Goal: Task Accomplishment & Management: Complete application form

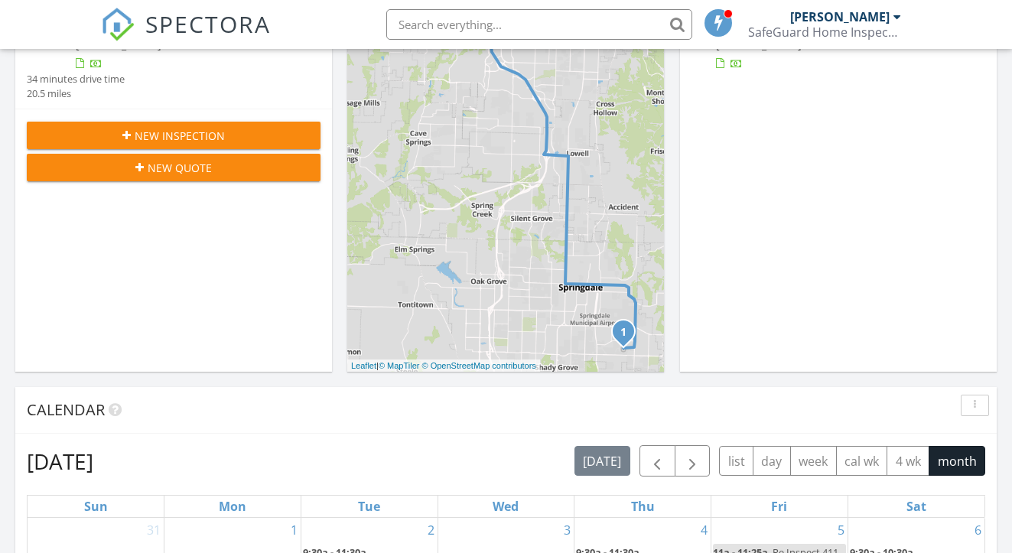
scroll to position [302, 0]
click at [907, 456] on button "4 wk" at bounding box center [907, 460] width 43 height 30
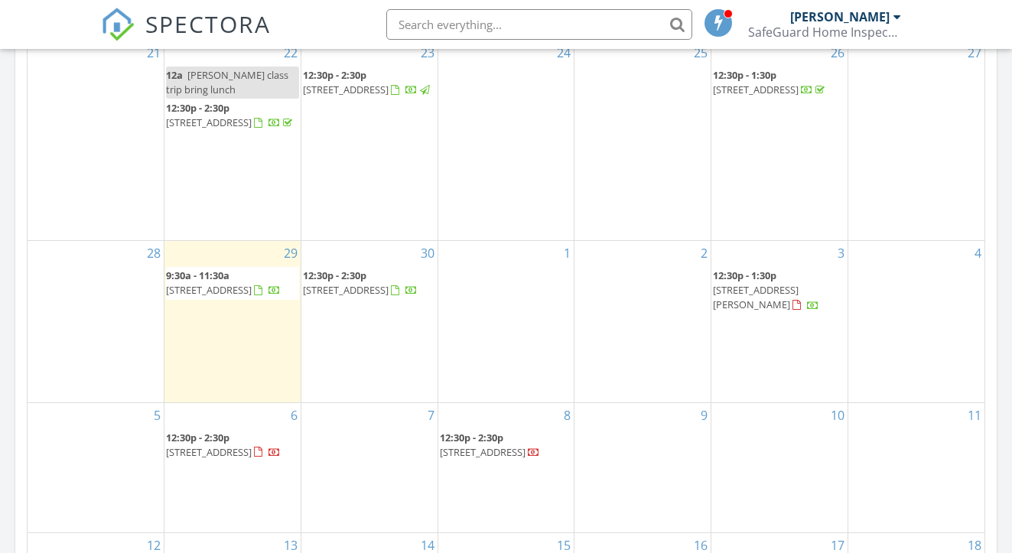
scroll to position [768, 0]
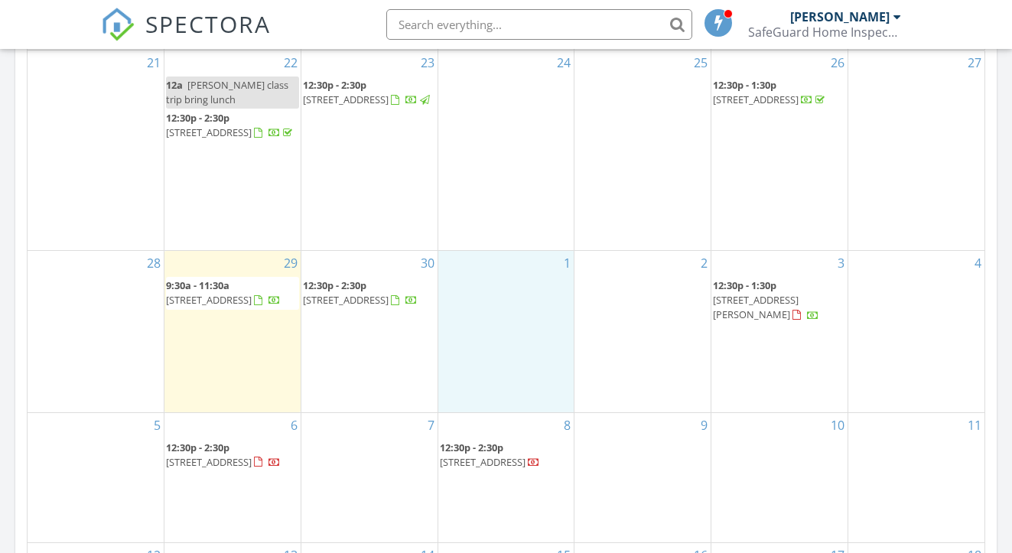
click at [479, 294] on div "1" at bounding box center [506, 331] width 136 height 161
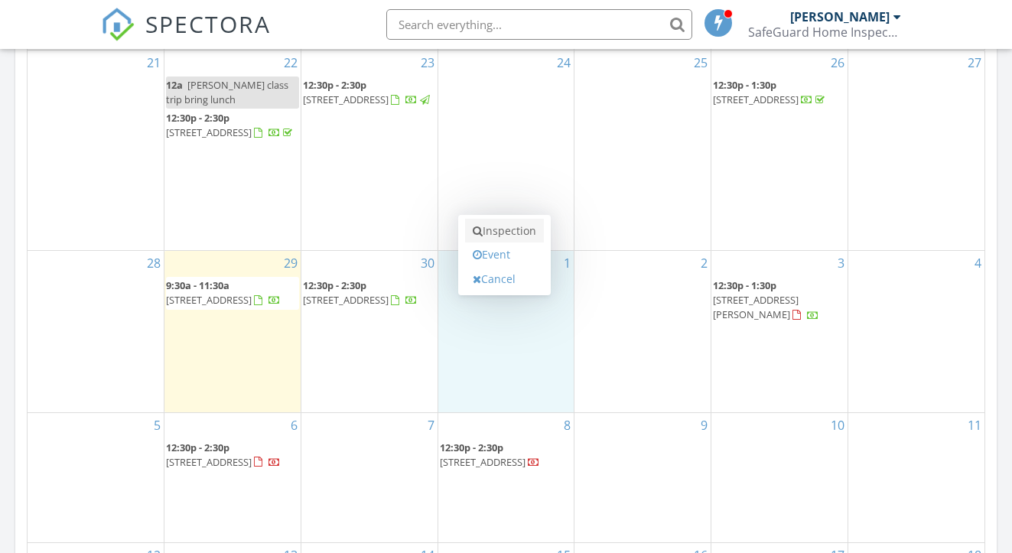
click at [496, 236] on link "Inspection" at bounding box center [504, 231] width 79 height 24
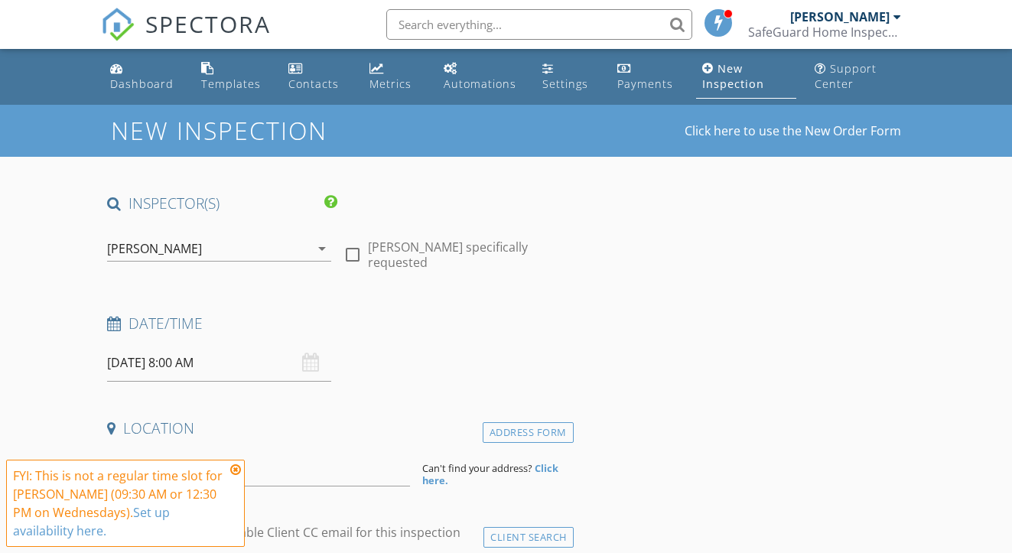
click at [233, 468] on icon at bounding box center [235, 469] width 11 height 12
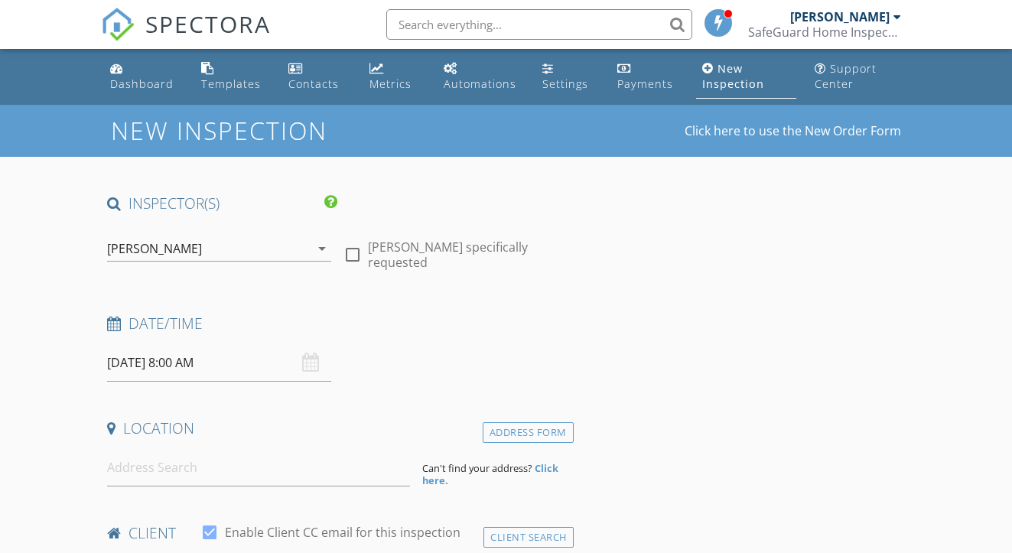
click at [210, 358] on input "[DATE] 8:00 AM" at bounding box center [219, 362] width 224 height 37
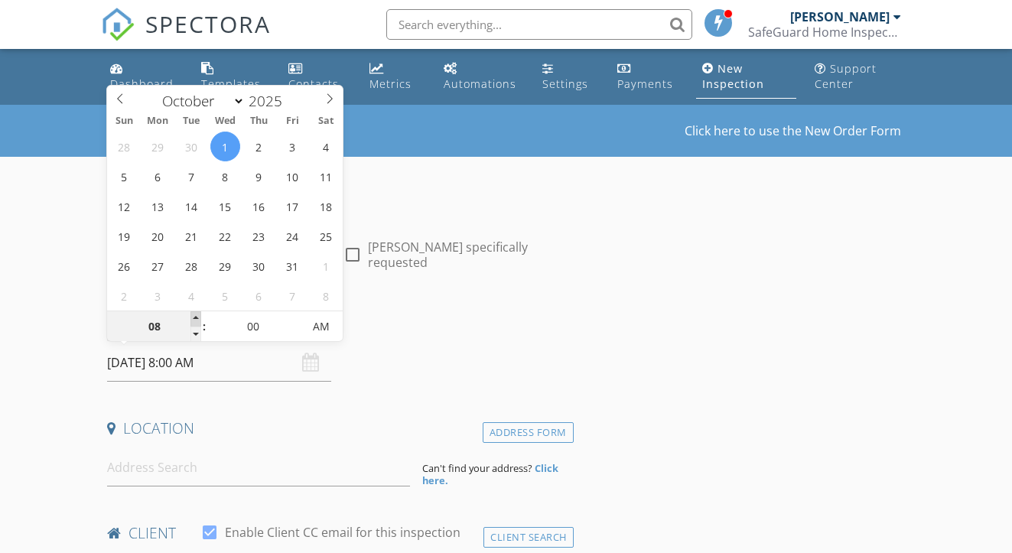
type input "09"
type input "[DATE] 9:00 AM"
click at [196, 318] on span at bounding box center [195, 318] width 11 height 15
type input "05"
type input "[DATE] 9:05 AM"
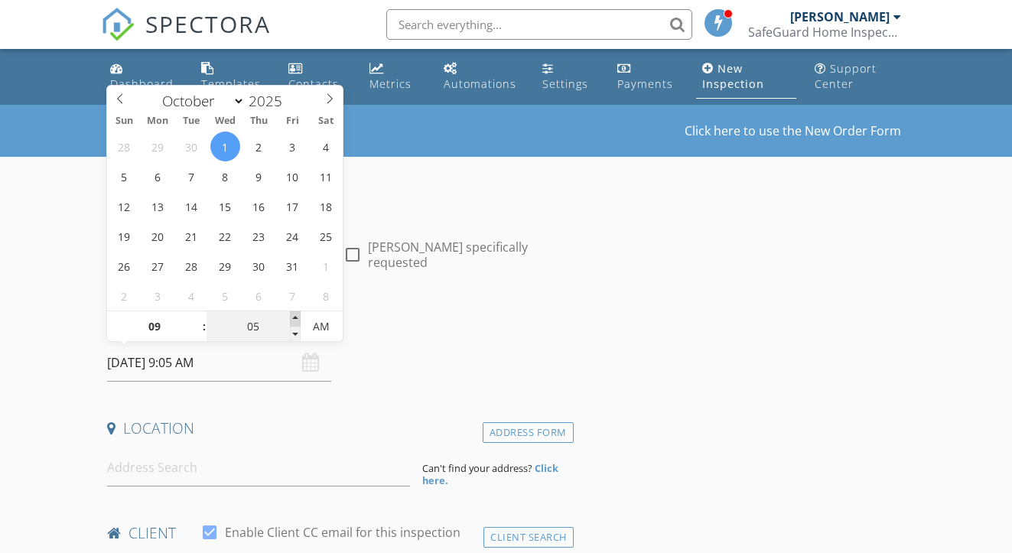
click at [296, 317] on span at bounding box center [295, 318] width 11 height 15
type input "10"
type input "[DATE] 9:10 AM"
click at [296, 317] on span at bounding box center [295, 318] width 11 height 15
type input "15"
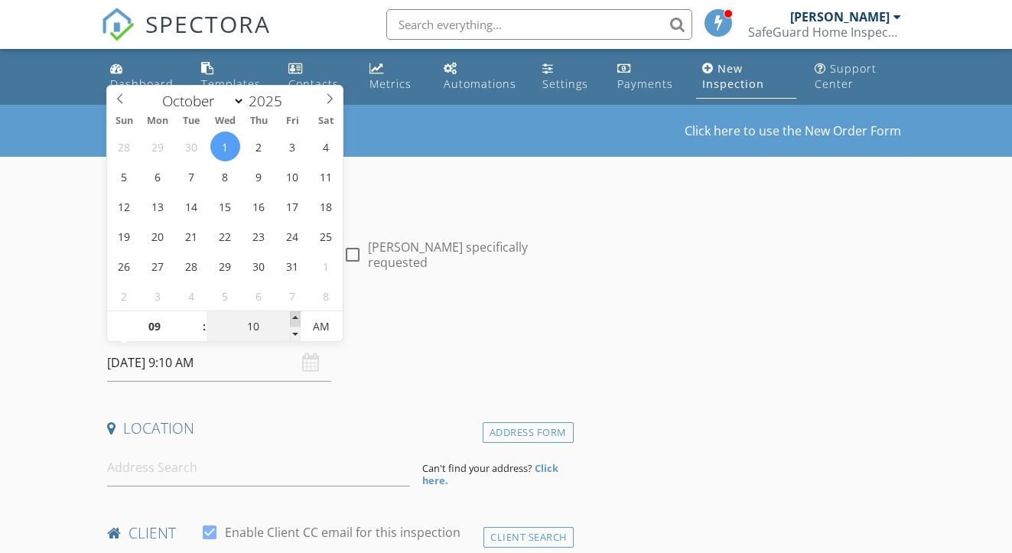
type input "[DATE] 9:15 AM"
click at [296, 317] on span at bounding box center [295, 318] width 11 height 15
type input "20"
type input "[DATE] 9:20 AM"
click at [296, 317] on span at bounding box center [295, 318] width 11 height 15
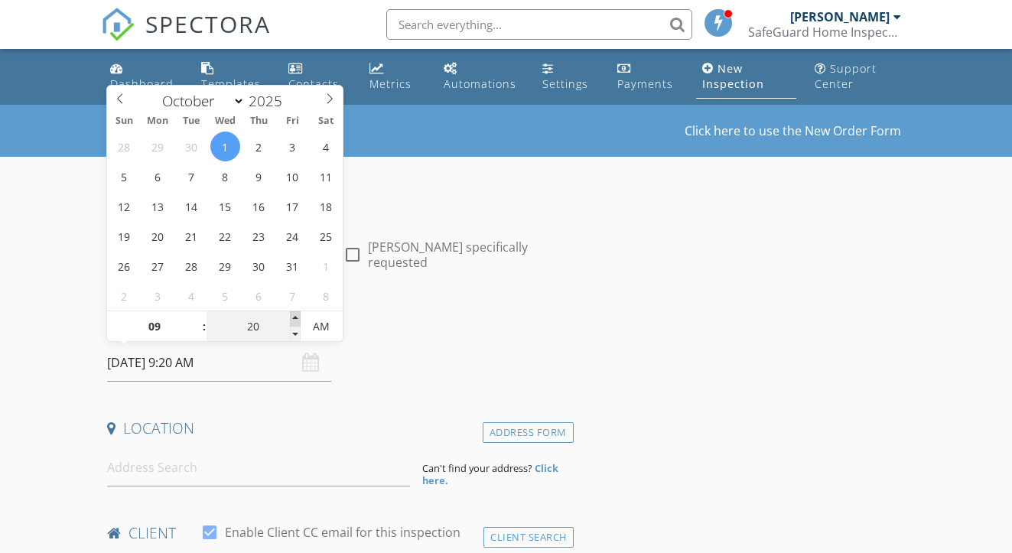
type input "25"
type input "[DATE] 9:25 AM"
click at [296, 317] on span at bounding box center [295, 318] width 11 height 15
type input "30"
type input "[DATE] 9:30 AM"
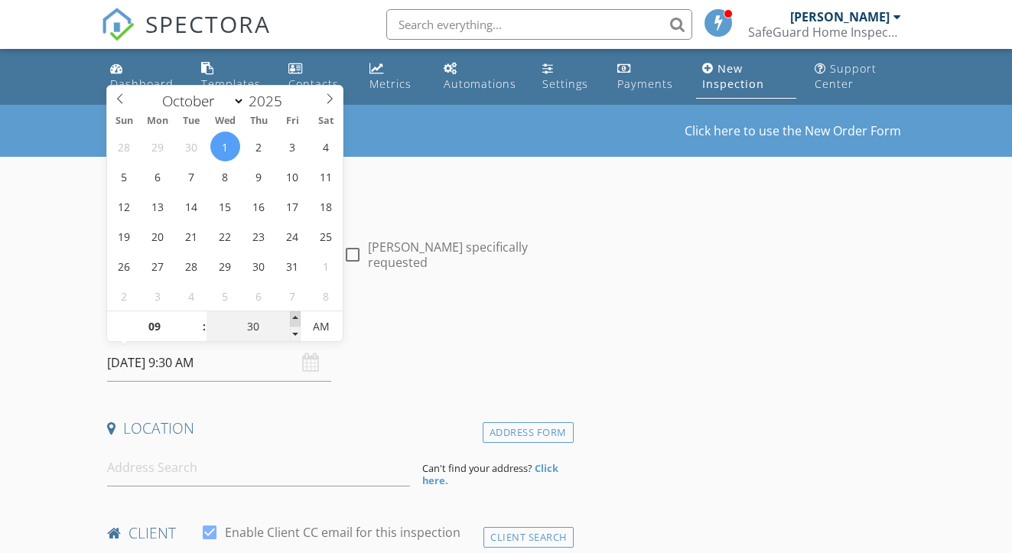
click at [296, 317] on span at bounding box center [295, 318] width 11 height 15
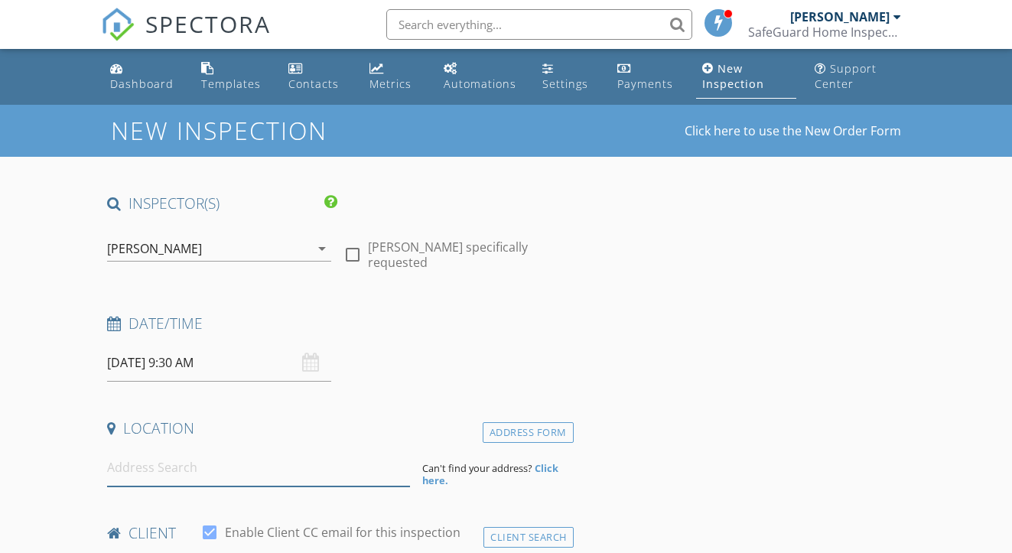
click at [218, 471] on input at bounding box center [258, 467] width 303 height 37
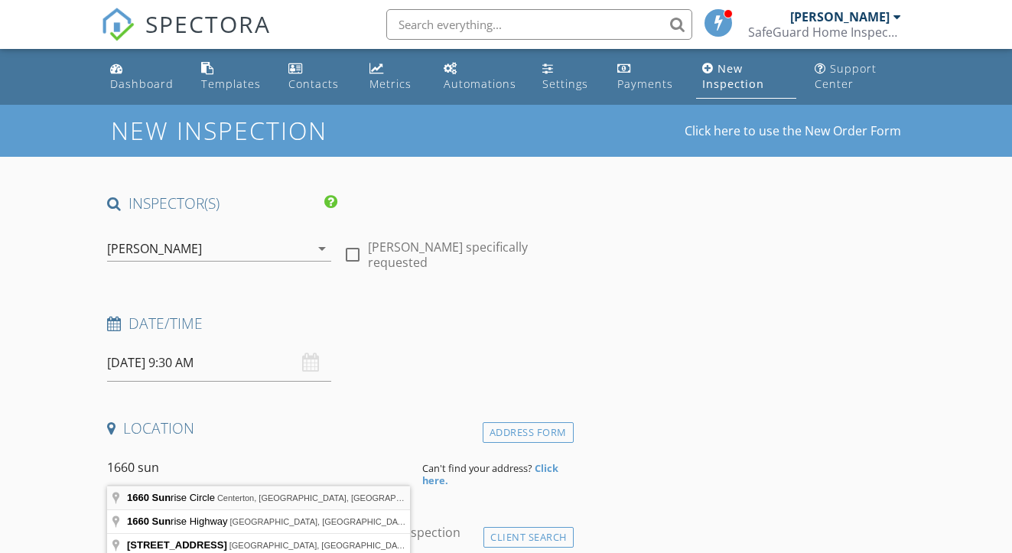
type input "[STREET_ADDRESS]"
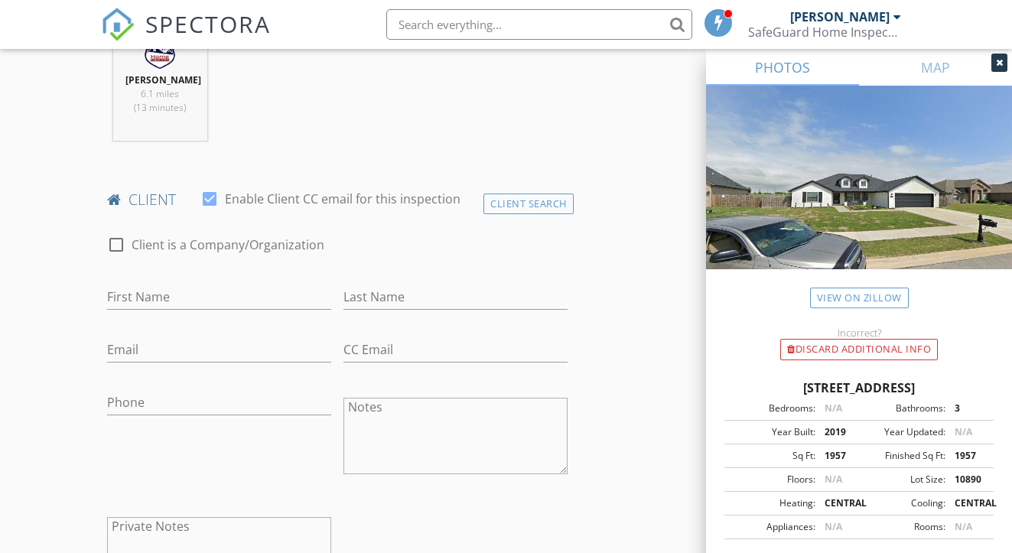
scroll to position [648, 0]
paste input "164-181-9112"
click at [115, 412] on input "164-181-9112" at bounding box center [219, 400] width 224 height 25
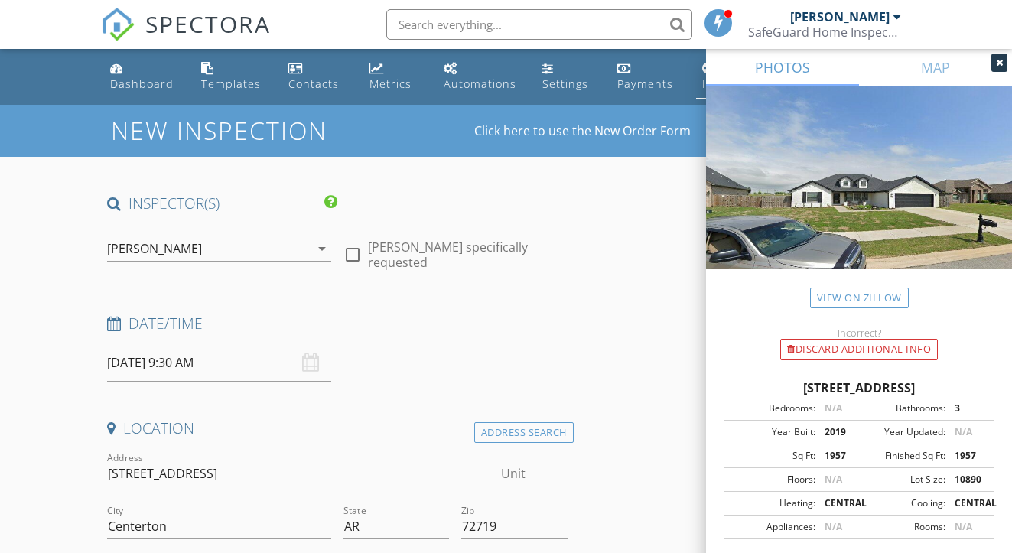
scroll to position [784, 0]
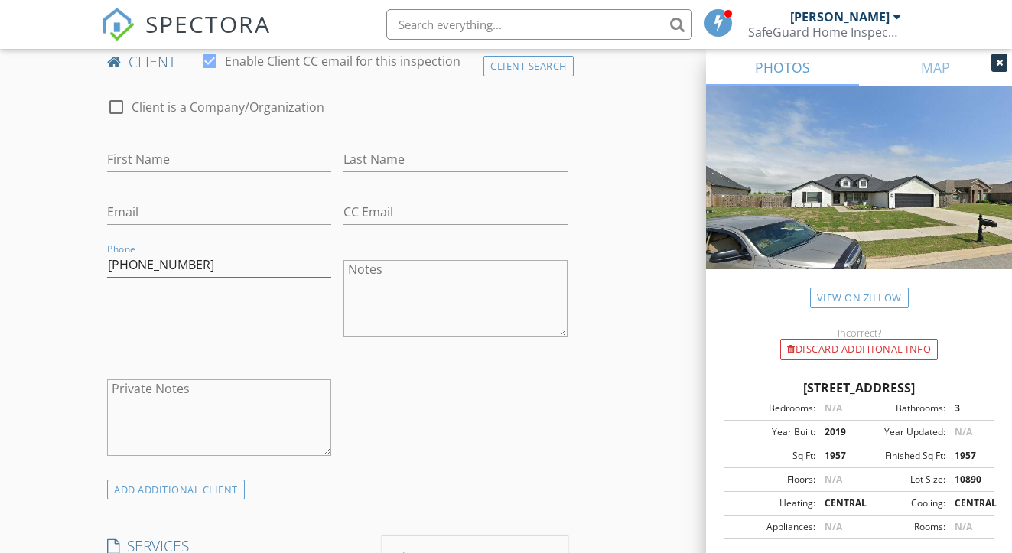
type input "[PHONE_NUMBER]"
type input "J"
type input "[PERSON_NAME]"
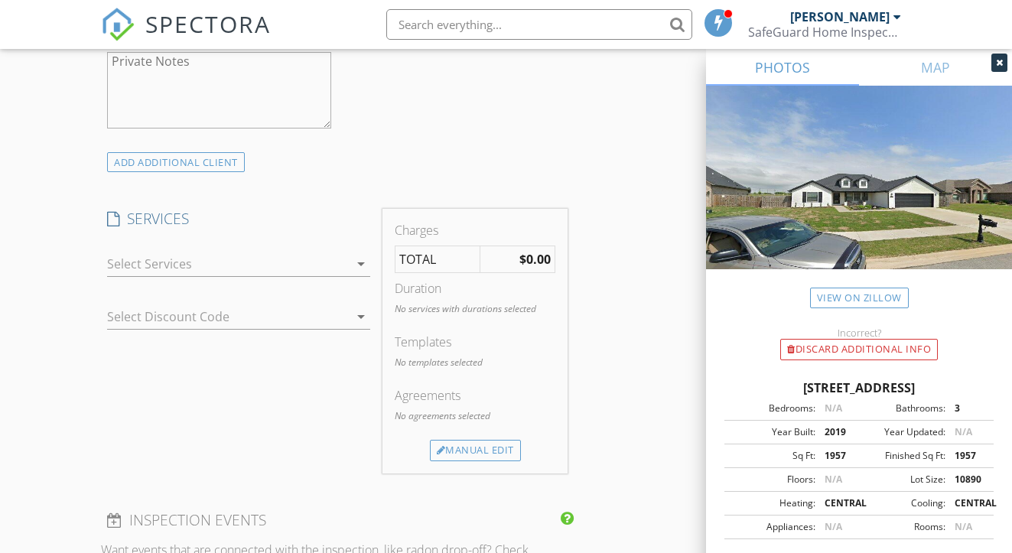
scroll to position [1125, 0]
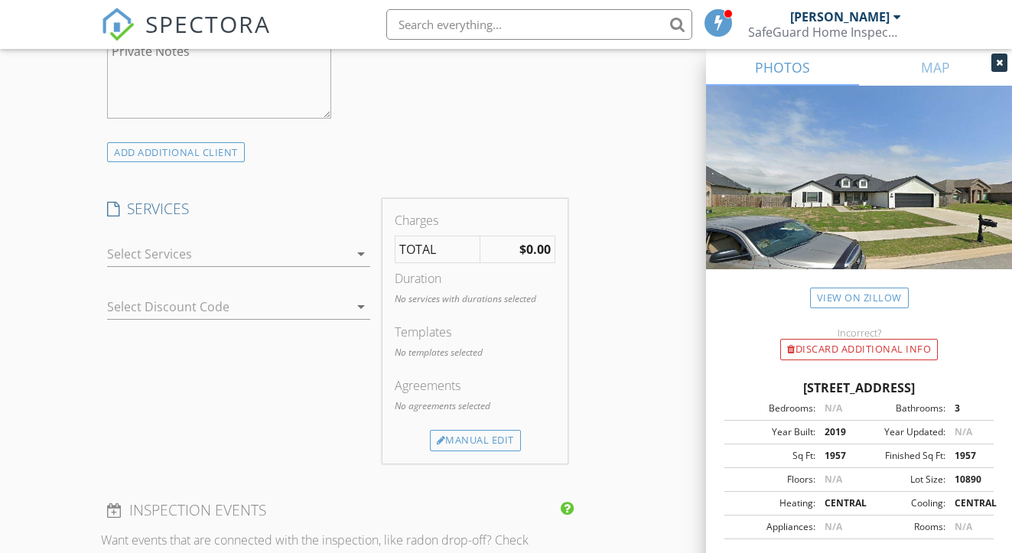
click at [219, 265] on div at bounding box center [228, 254] width 242 height 24
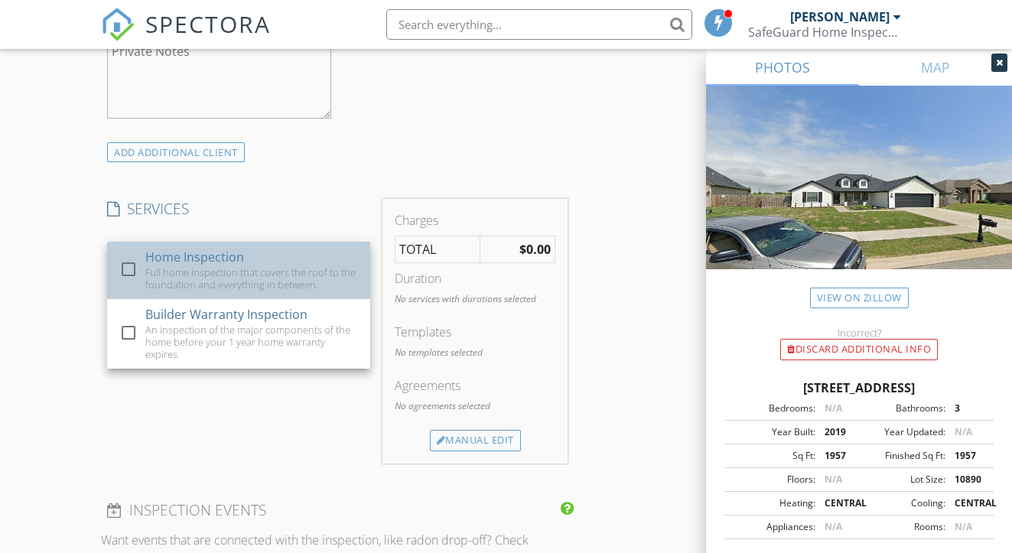
click at [210, 266] on div "Home Inspection" at bounding box center [194, 257] width 99 height 18
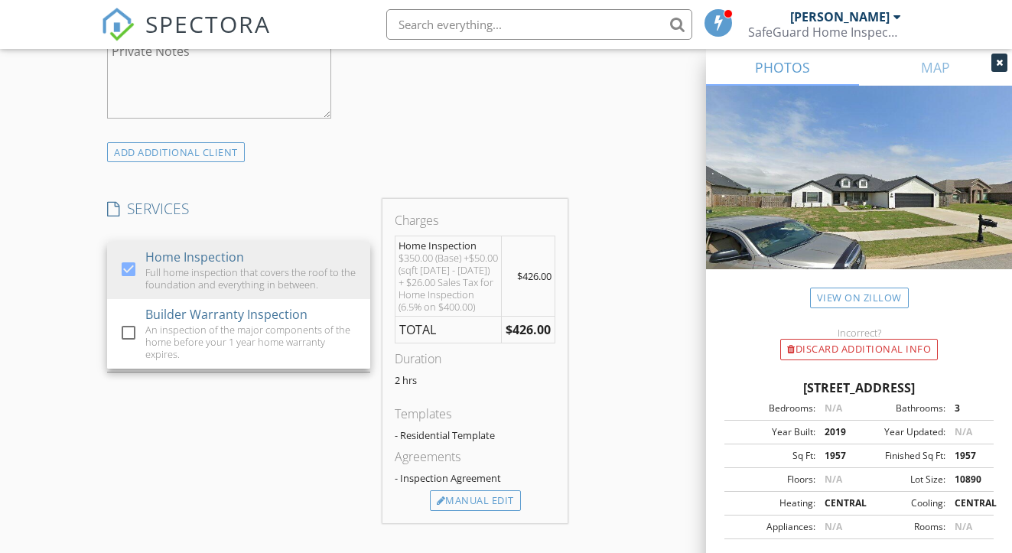
click at [246, 453] on div "SERVICES check_box Home Inspection Full home inspection that covers the roof to…" at bounding box center [238, 361] width 275 height 324
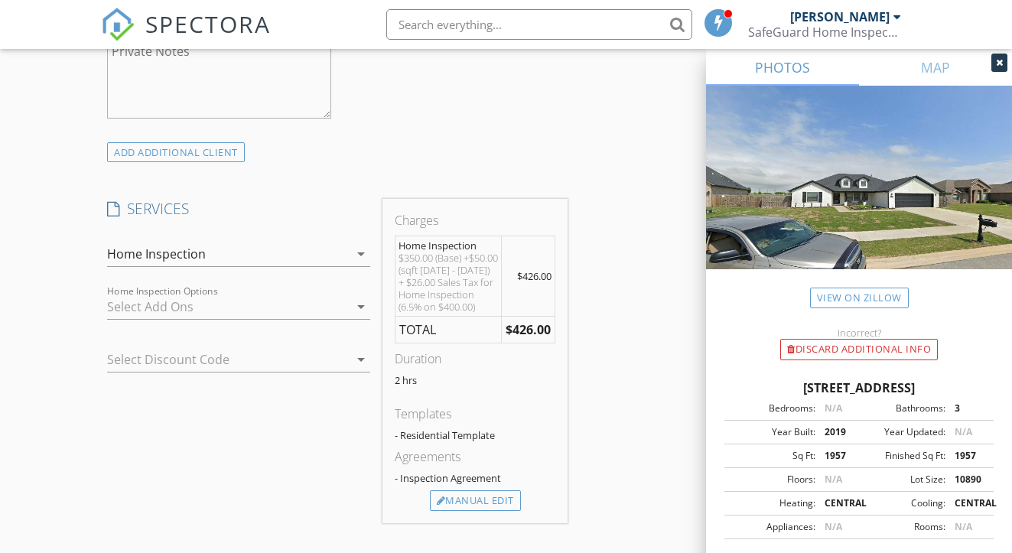
click at [229, 372] on div at bounding box center [217, 359] width 220 height 24
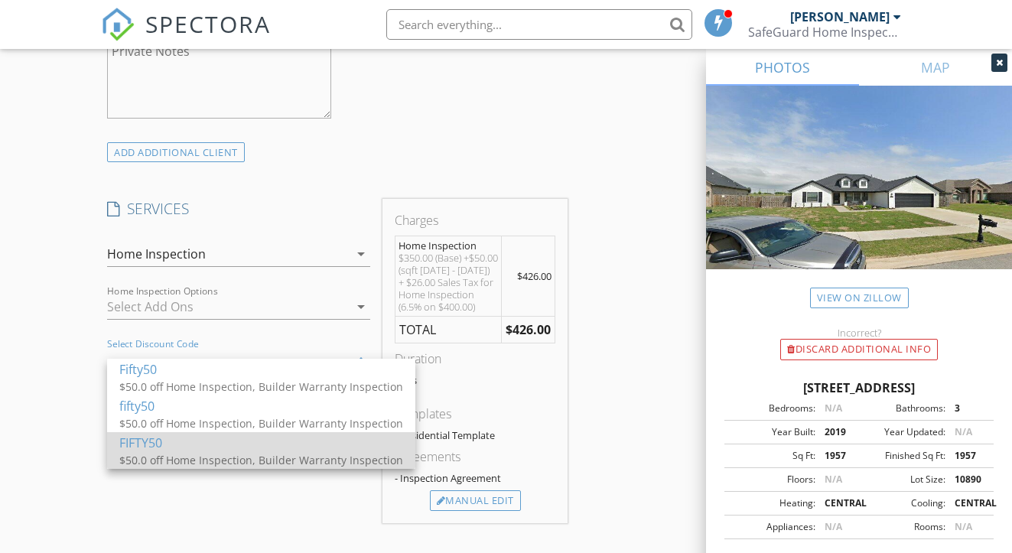
click at [178, 456] on div "$50.0 off Home Inspection, Builder Warranty Inspection" at bounding box center [261, 460] width 284 height 16
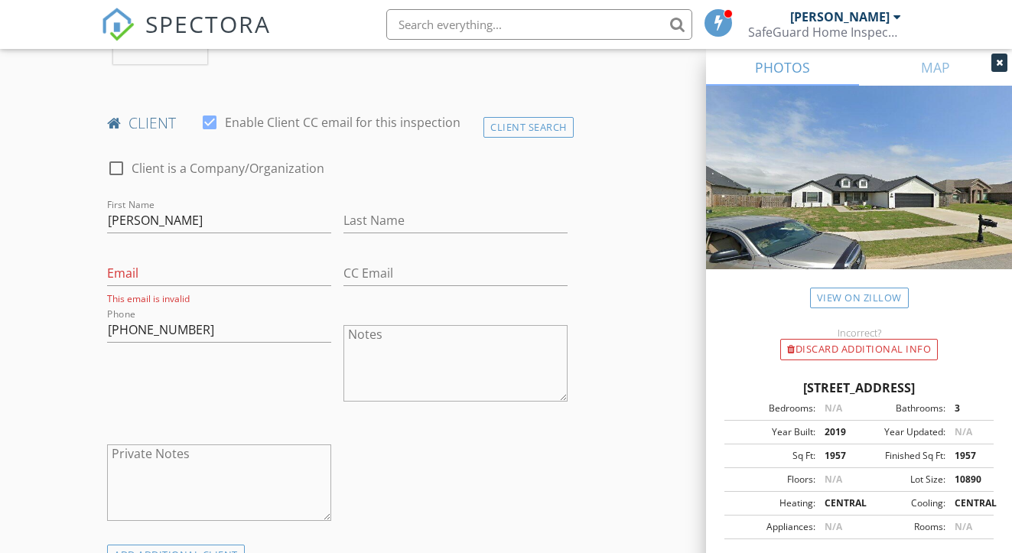
scroll to position [723, 0]
click at [189, 286] on input "Email" at bounding box center [219, 273] width 224 height 25
paste input "[EMAIL_ADDRESS][DOMAIN_NAME]"
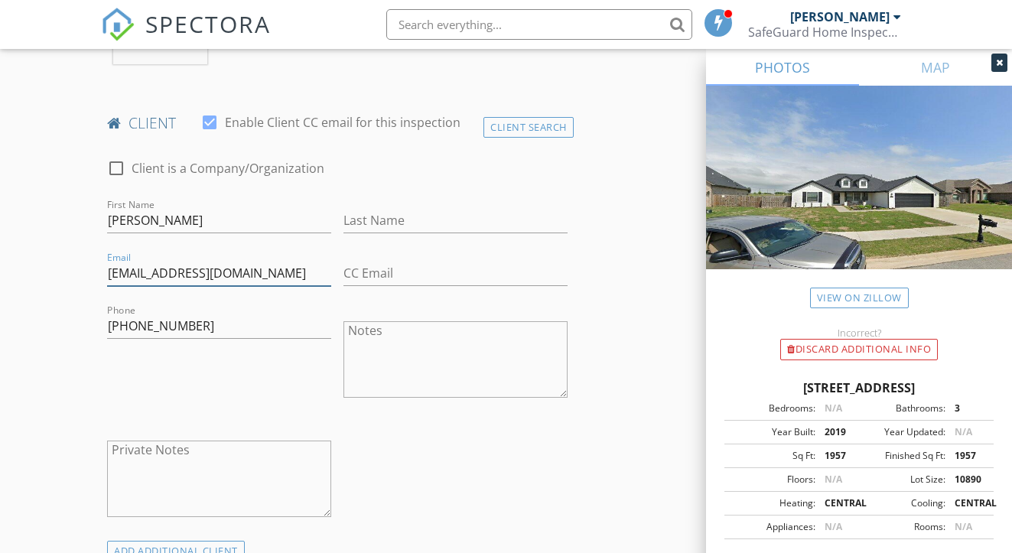
type input "[EMAIL_ADDRESS][DOMAIN_NAME]"
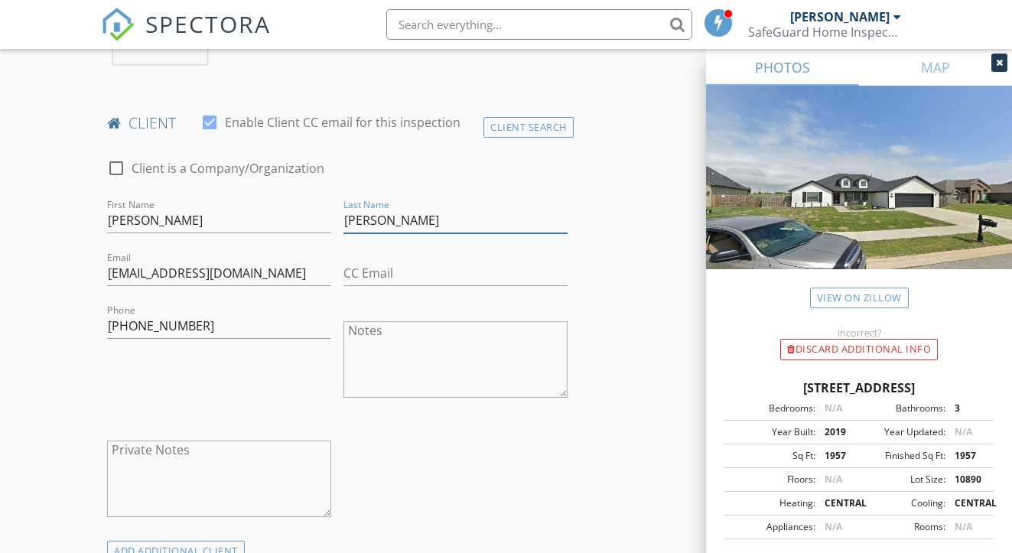
click at [351, 233] on input "[PERSON_NAME]" at bounding box center [455, 220] width 224 height 25
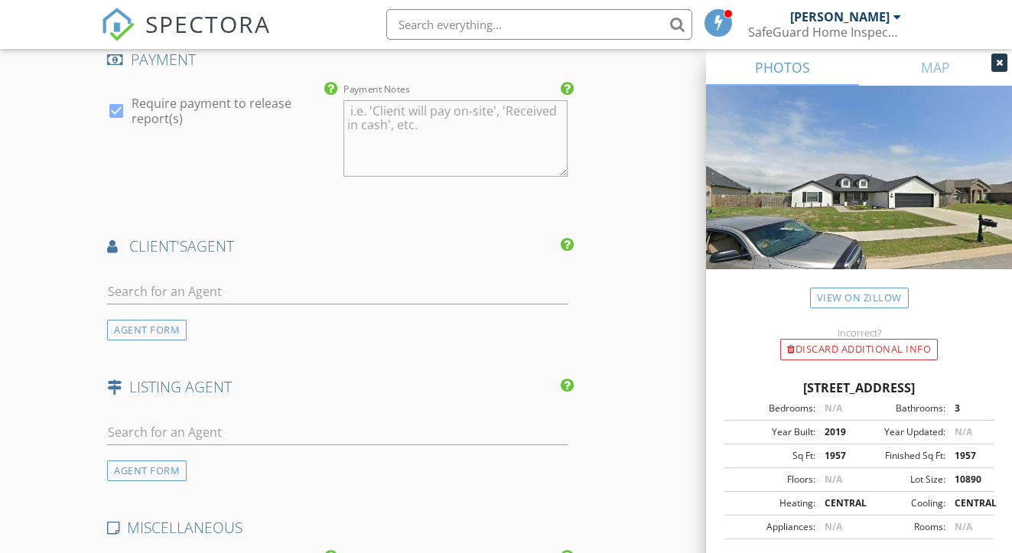
scroll to position [1801, 0]
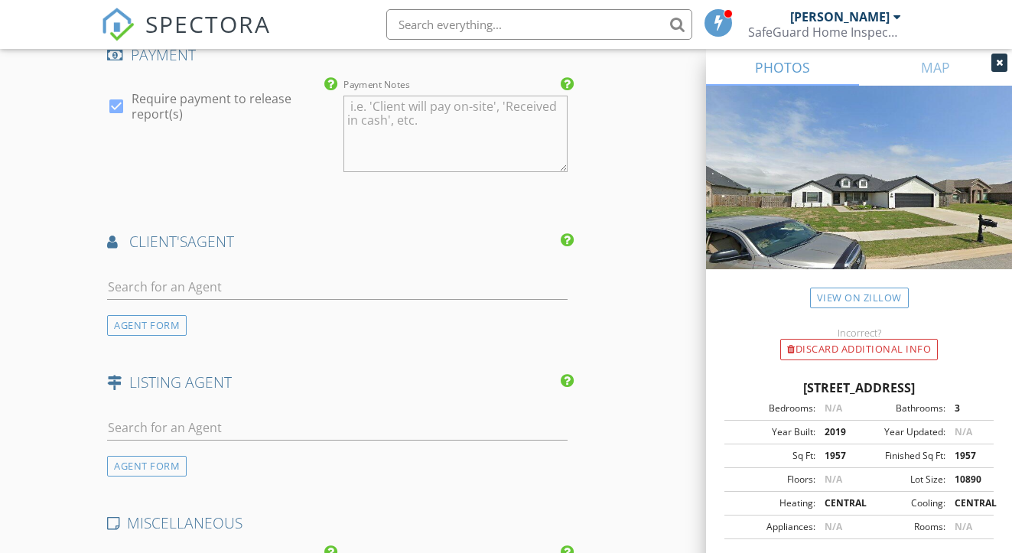
type input "[PERSON_NAME]"
click at [300, 296] on input "text" at bounding box center [337, 286] width 460 height 25
type input "[PERSON_NAME]"
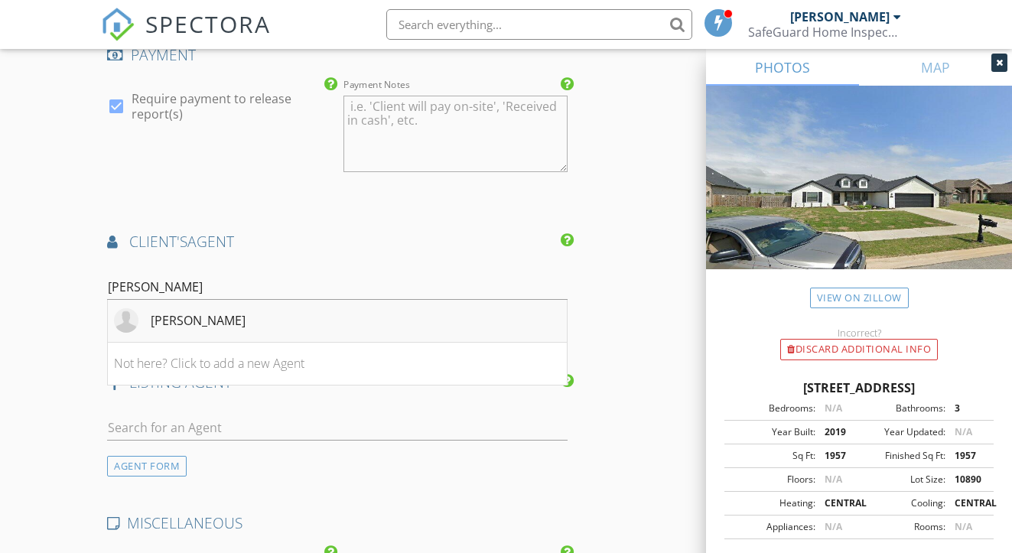
drag, startPoint x: 300, startPoint y: 296, endPoint x: 292, endPoint y: 321, distance: 26.6
click at [292, 321] on li "[PERSON_NAME]" at bounding box center [337, 321] width 458 height 43
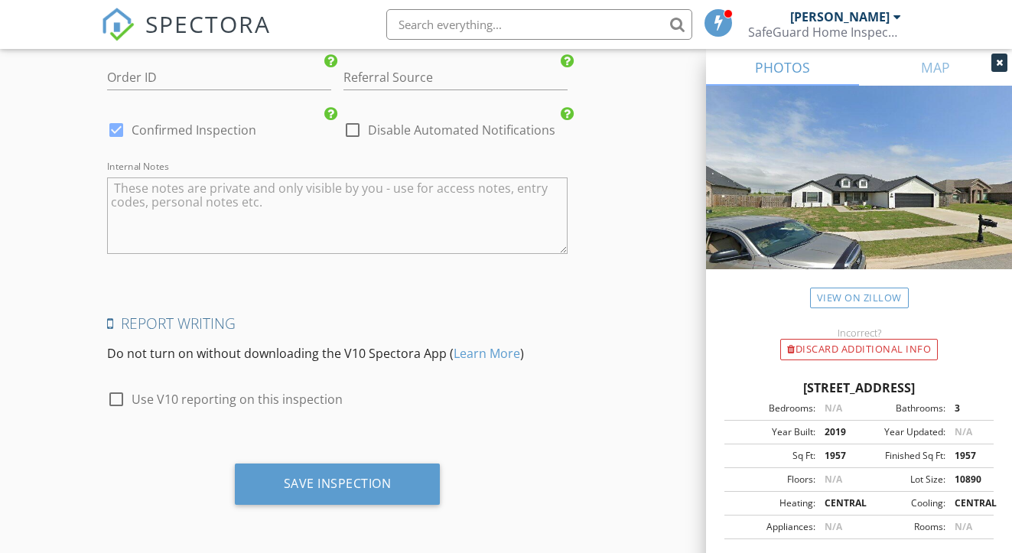
scroll to position [2649, 0]
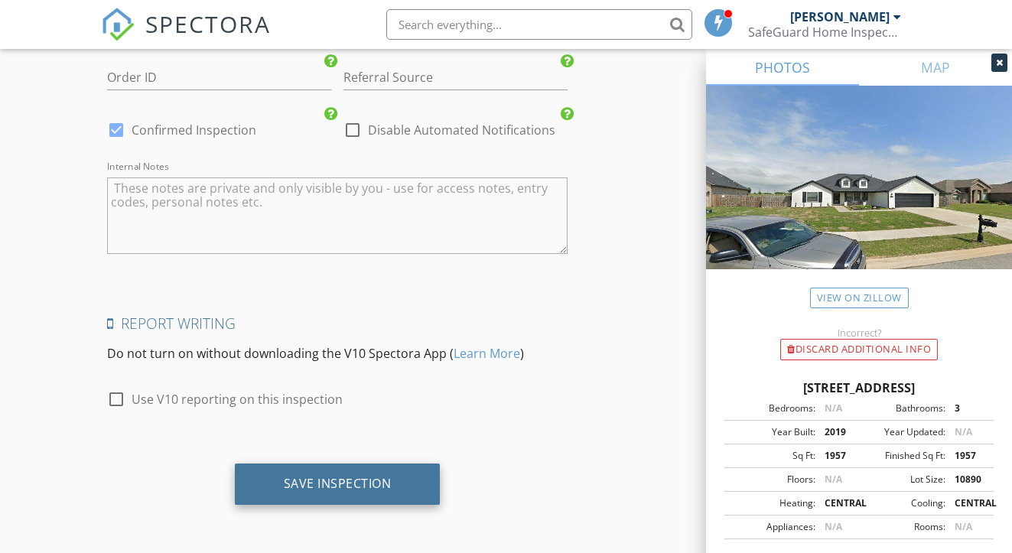
click at [256, 494] on div "Save Inspection" at bounding box center [338, 483] width 206 height 41
